Goal: Task Accomplishment & Management: Manage account settings

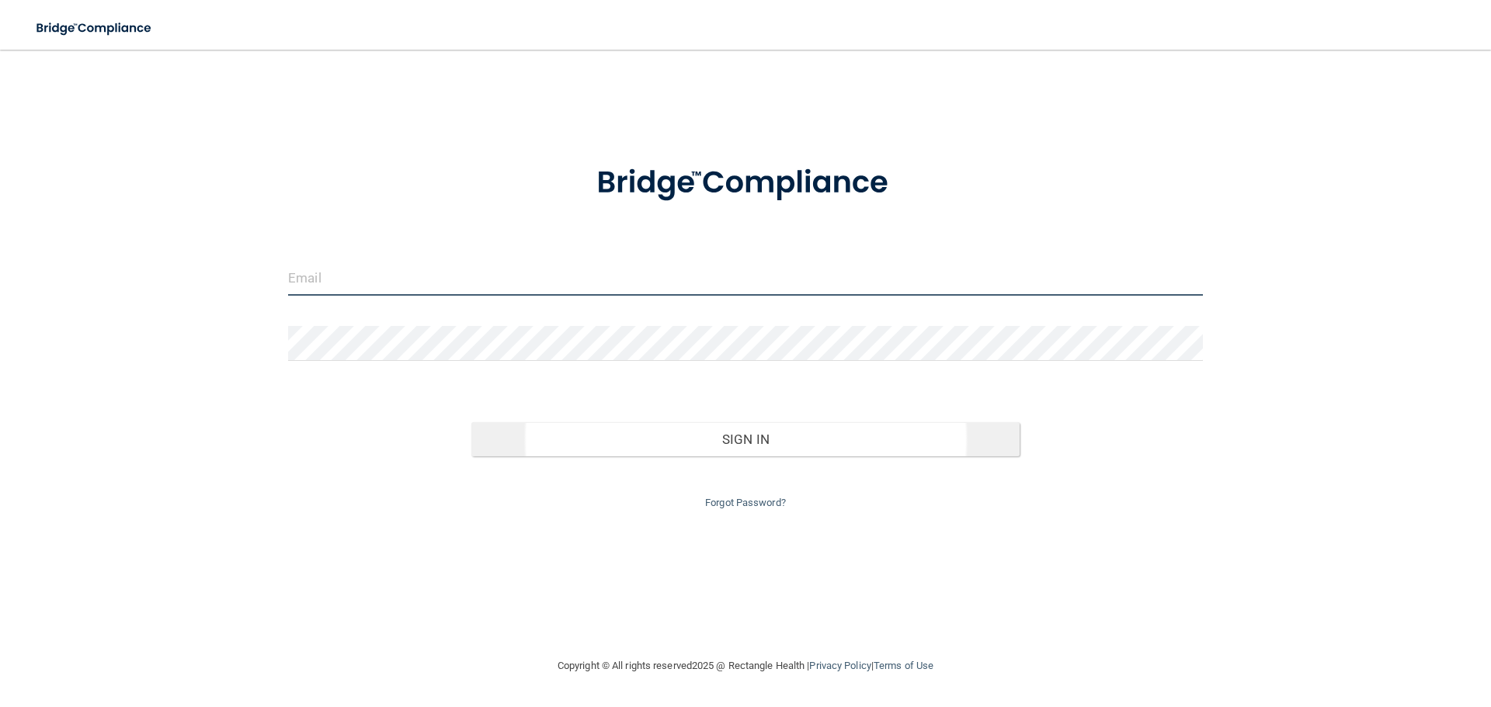
type input "[EMAIL_ADDRESS][DOMAIN_NAME]"
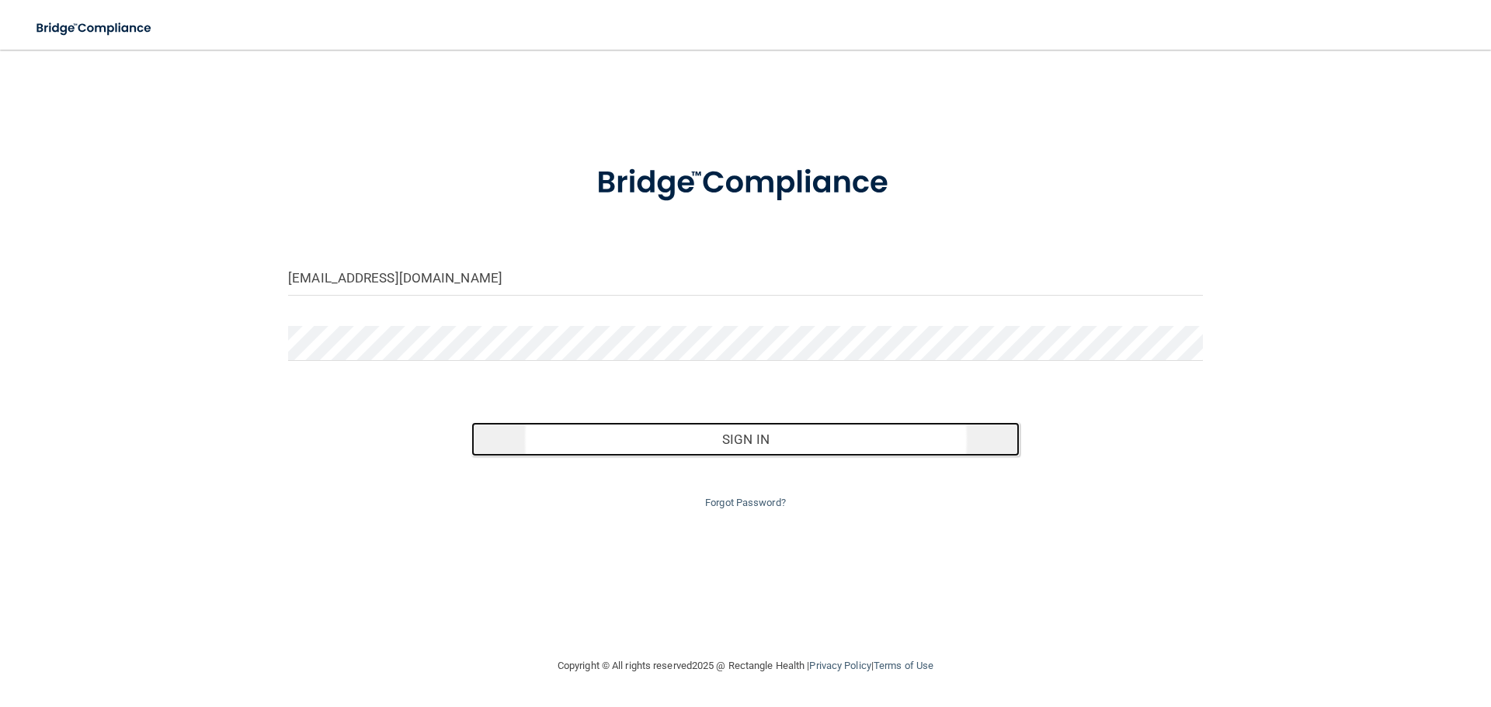
click at [669, 447] on button "Sign In" at bounding box center [745, 439] width 549 height 34
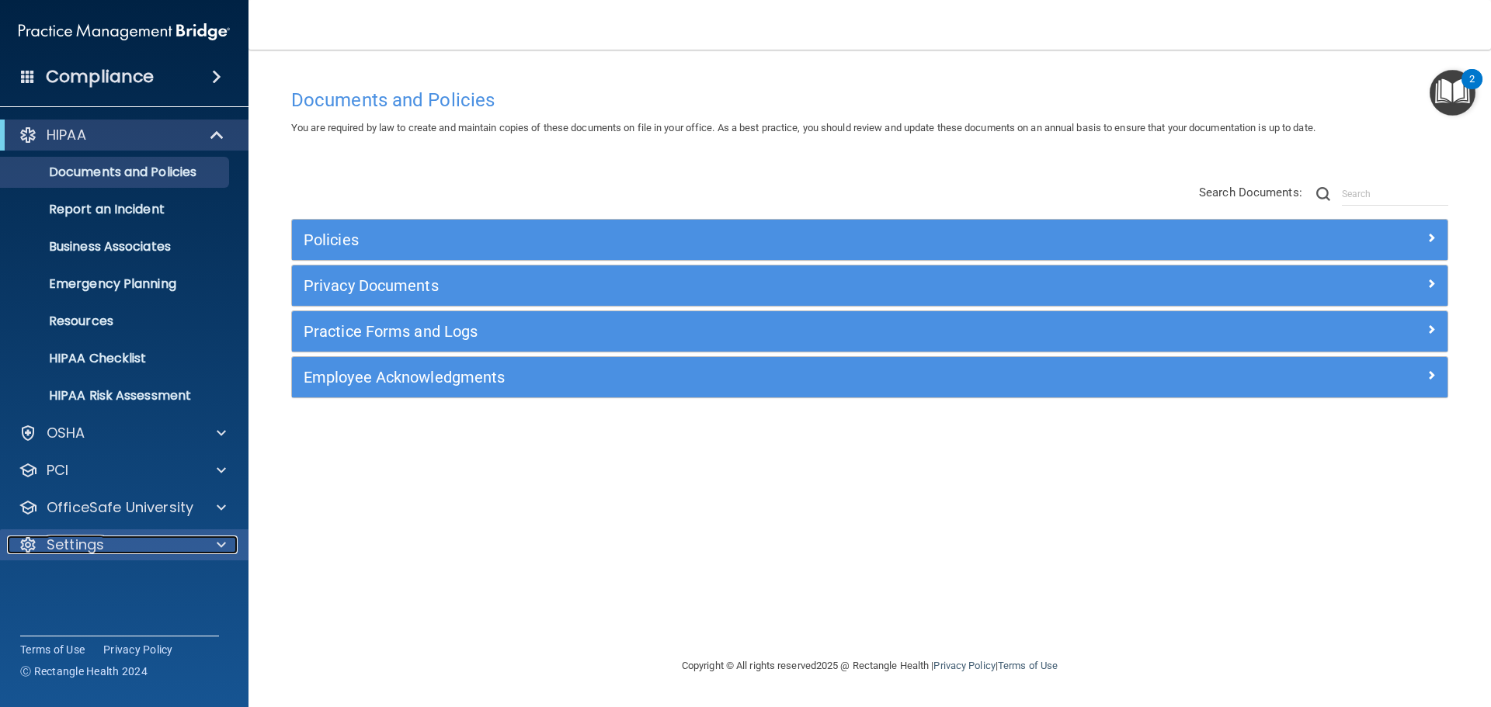
click at [83, 545] on p "Settings" at bounding box center [75, 545] width 57 height 19
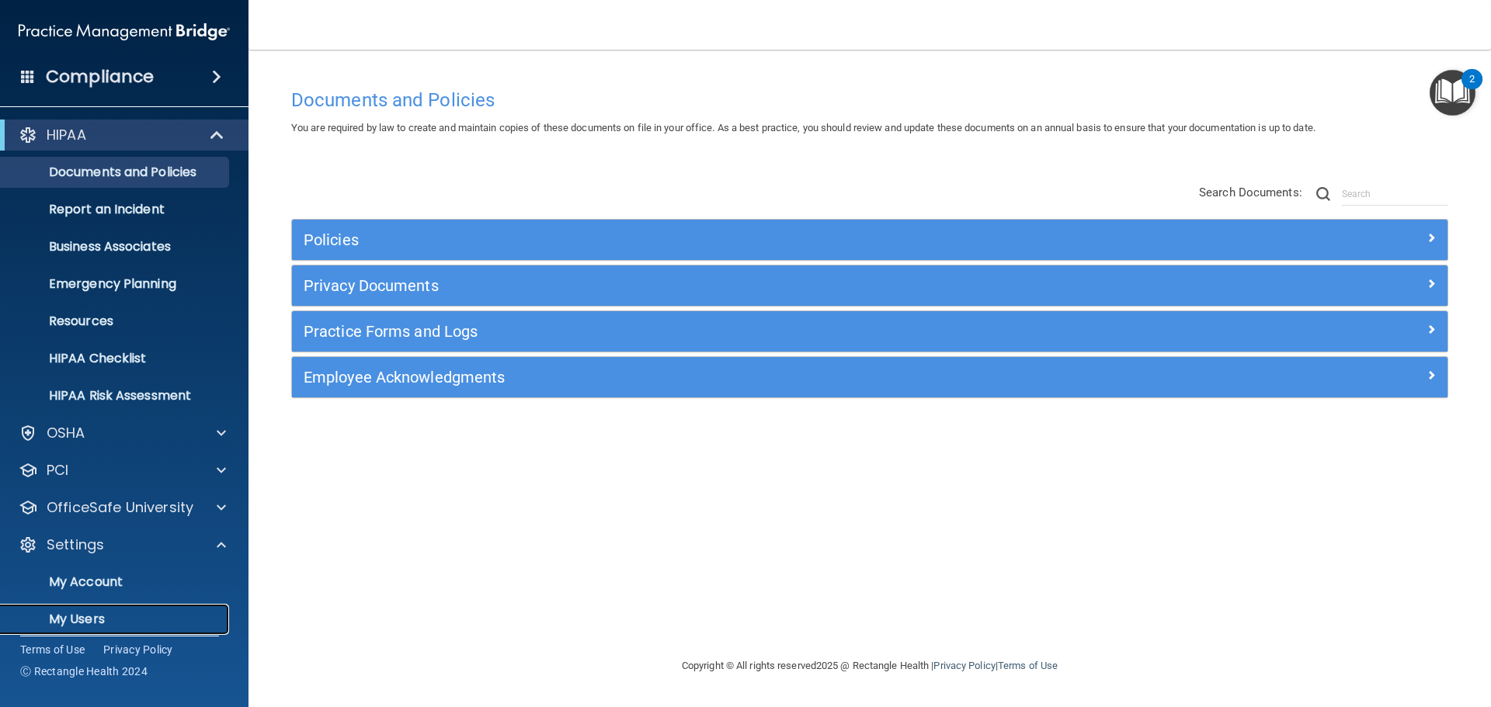
click at [82, 617] on p "My Users" at bounding box center [116, 620] width 212 height 16
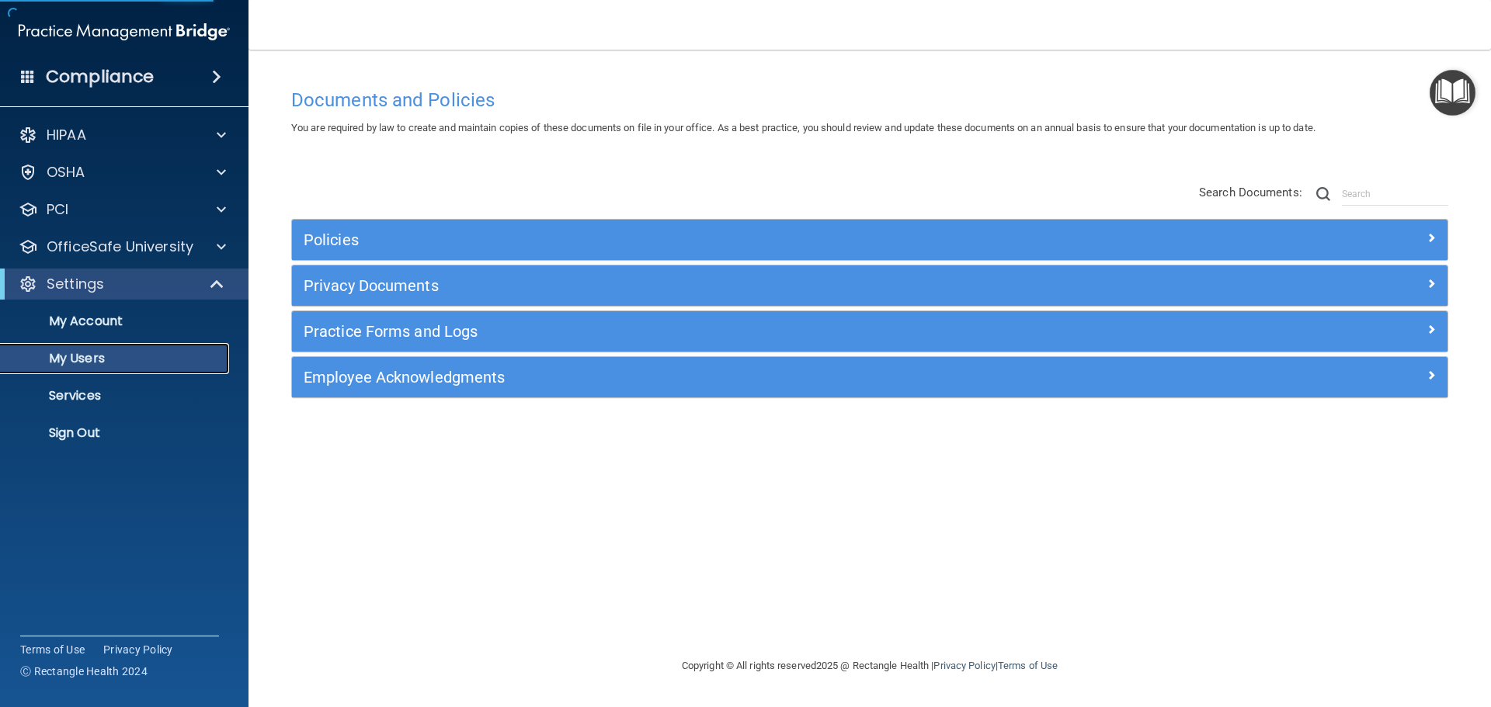
select select "20"
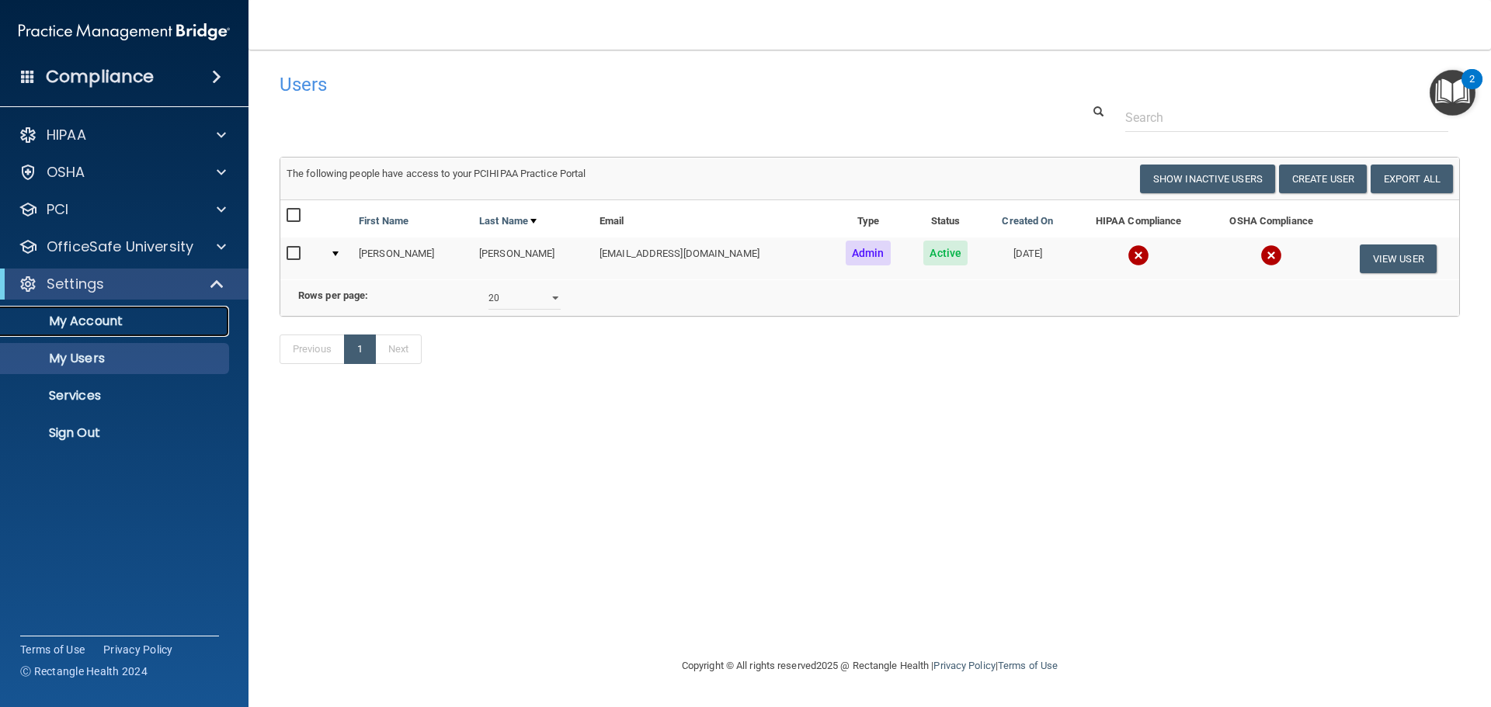
click at [118, 321] on p "My Account" at bounding box center [116, 322] width 212 height 16
